Goal: Navigation & Orientation: Find specific page/section

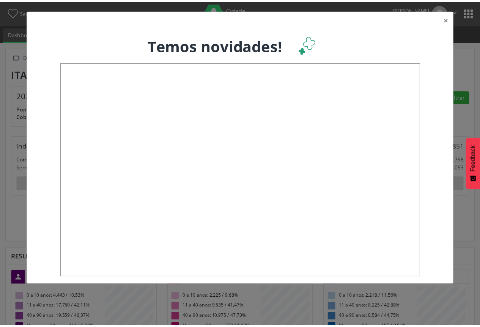
scroll to position [126, 158]
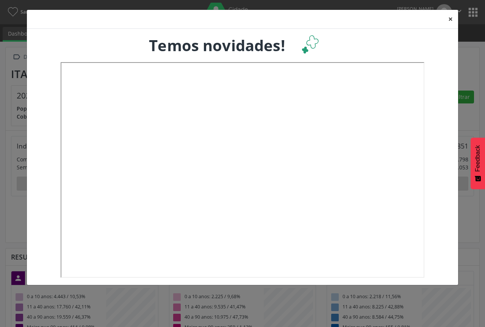
click at [452, 16] on button "×" at bounding box center [450, 19] width 15 height 19
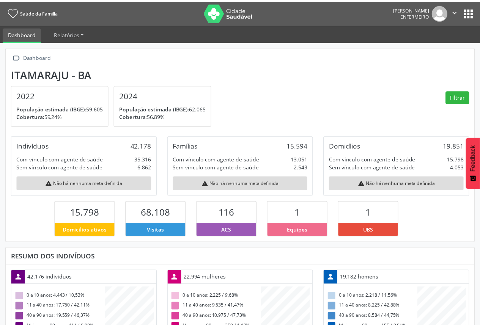
scroll to position [379001, 378971]
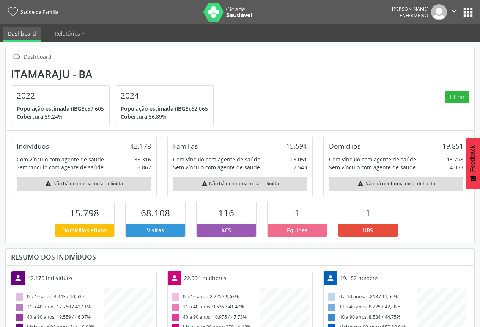
click at [452, 11] on icon "" at bounding box center [454, 11] width 8 height 8
click at [347, 27] on ul "Dashboard Relatórios Desfechos da visita" at bounding box center [240, 32] width 480 height 17
click at [468, 12] on button "apps" at bounding box center [467, 12] width 13 height 13
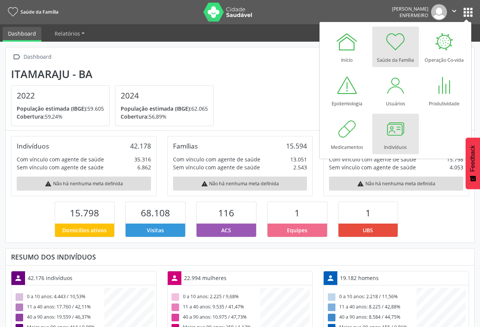
click at [391, 133] on div at bounding box center [395, 129] width 23 height 23
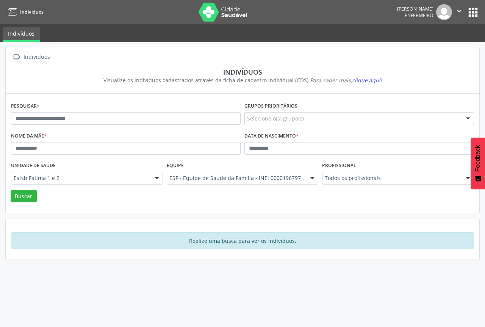
click at [18, 12] on link "Indivíduos" at bounding box center [24, 12] width 38 height 13
click at [473, 8] on button "apps" at bounding box center [473, 12] width 13 height 13
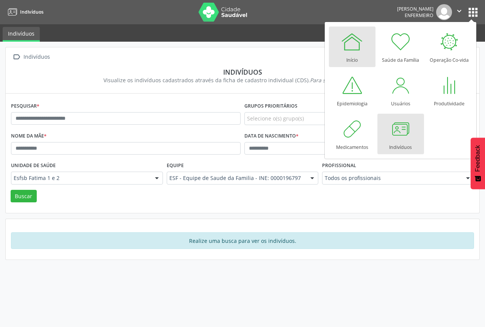
click at [339, 48] on link "Início" at bounding box center [352, 47] width 47 height 41
